Goal: Transaction & Acquisition: Purchase product/service

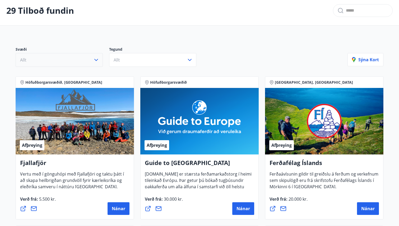
scroll to position [29, 0]
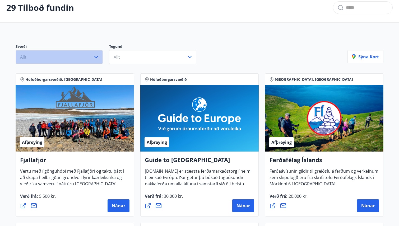
click at [64, 57] on button "Allt" at bounding box center [59, 57] width 87 height 14
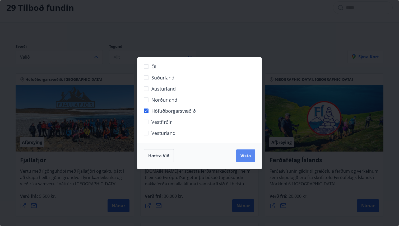
click at [246, 156] on span "Vista" at bounding box center [245, 156] width 11 height 6
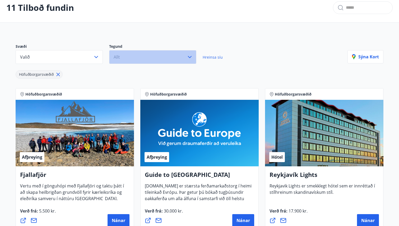
click at [142, 57] on button "Allt" at bounding box center [152, 57] width 87 height 14
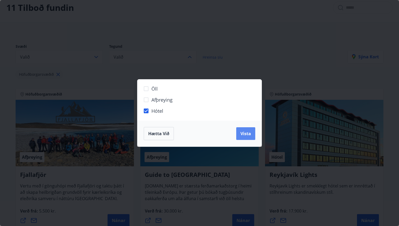
click at [239, 131] on button "Vista" at bounding box center [245, 133] width 19 height 13
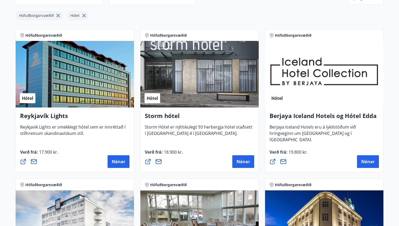
scroll to position [92, 0]
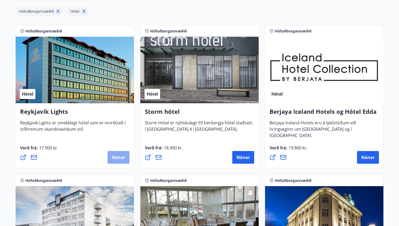
click at [119, 157] on span "Nánar" at bounding box center [118, 158] width 13 height 6
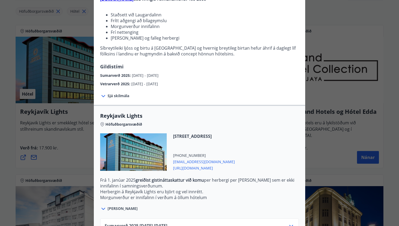
scroll to position [0, 0]
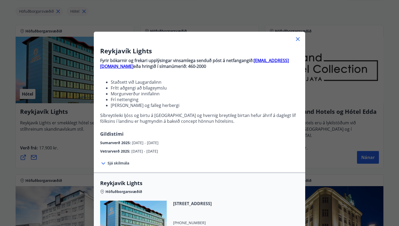
click at [296, 37] on icon at bounding box center [298, 39] width 6 height 6
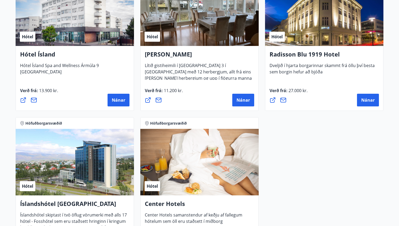
scroll to position [296, 0]
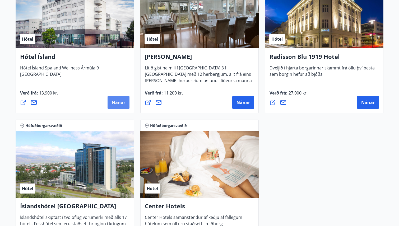
click at [118, 102] on span "Nánar" at bounding box center [118, 103] width 13 height 6
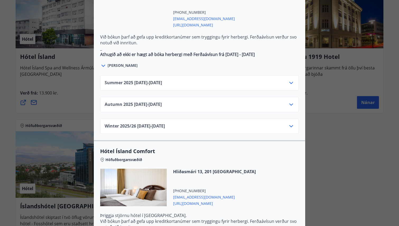
scroll to position [336, 0]
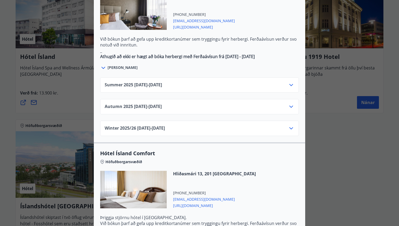
click at [187, 82] on div "Summer [PHONE_NUMBER][DATE] - [DATE]" at bounding box center [200, 87] width 190 height 11
click at [290, 82] on icon at bounding box center [291, 85] width 6 height 6
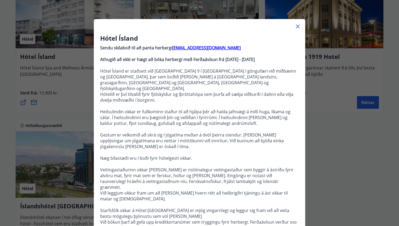
scroll to position [4, 0]
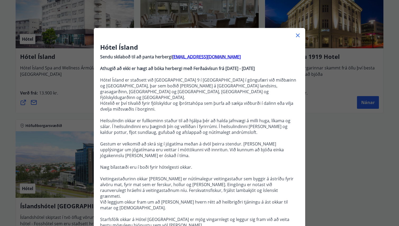
click at [297, 34] on icon at bounding box center [298, 35] width 6 height 6
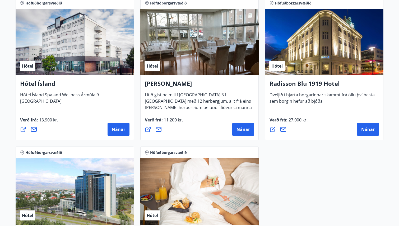
scroll to position [258, 0]
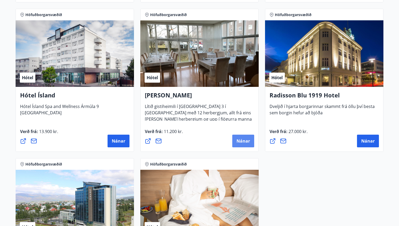
click at [242, 142] on span "Nánar" at bounding box center [242, 141] width 13 height 6
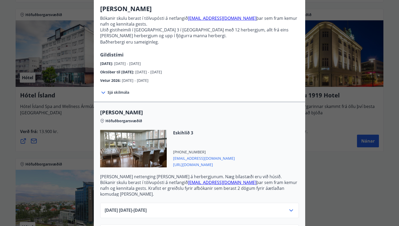
scroll to position [78, 0]
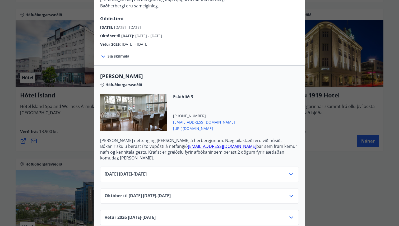
click at [217, 167] on div "[DATE] [DATE] - [DATE]" at bounding box center [199, 174] width 199 height 15
click at [253, 171] on div "[DATE] [DATE] - [DATE]" at bounding box center [200, 176] width 190 height 11
click at [291, 171] on icon at bounding box center [291, 174] width 6 height 6
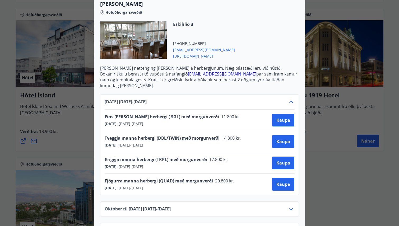
scroll to position [164, 0]
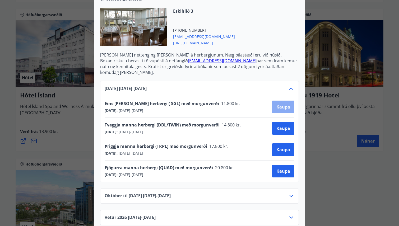
click at [281, 104] on span "Kaupa" at bounding box center [283, 107] width 14 height 6
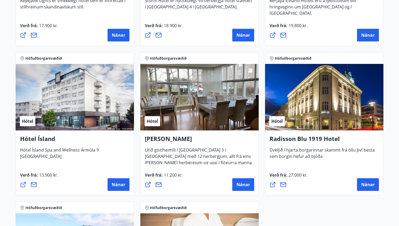
scroll to position [216, 0]
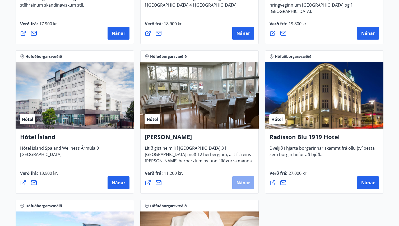
click at [238, 183] on span "Nánar" at bounding box center [242, 183] width 13 height 6
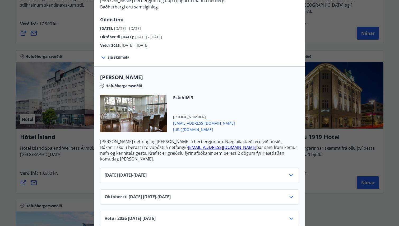
scroll to position [78, 0]
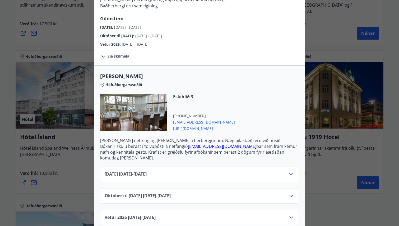
click at [223, 173] on div "[DATE] [DATE] - [DATE]" at bounding box center [200, 176] width 190 height 11
click at [291, 171] on icon at bounding box center [291, 174] width 6 height 6
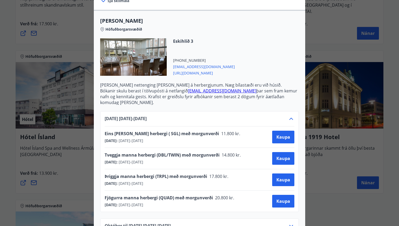
scroll to position [139, 0]
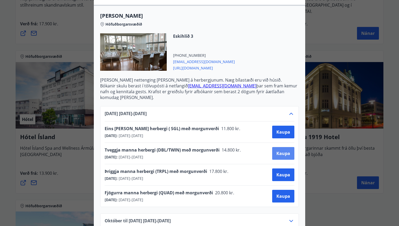
click at [282, 151] on span "Kaupa" at bounding box center [283, 154] width 14 height 6
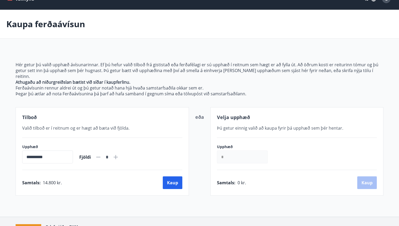
scroll to position [41, 0]
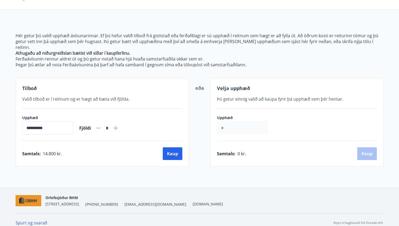
click at [118, 126] on icon at bounding box center [116, 128] width 4 height 4
type input "*"
click at [239, 122] on input "*" at bounding box center [242, 128] width 51 height 13
click at [170, 149] on div "Samtals : 29.600 kr. [GEOGRAPHIC_DATA]" at bounding box center [102, 153] width 160 height 13
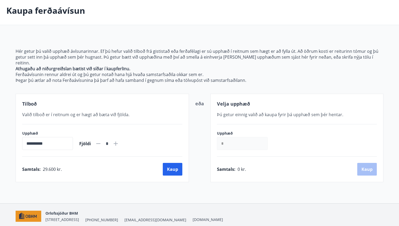
scroll to position [25, 0]
click at [171, 165] on button "Kaup" at bounding box center [173, 169] width 20 height 13
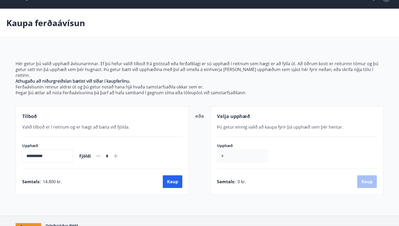
scroll to position [41, 0]
